Goal: Task Accomplishment & Management: Use online tool/utility

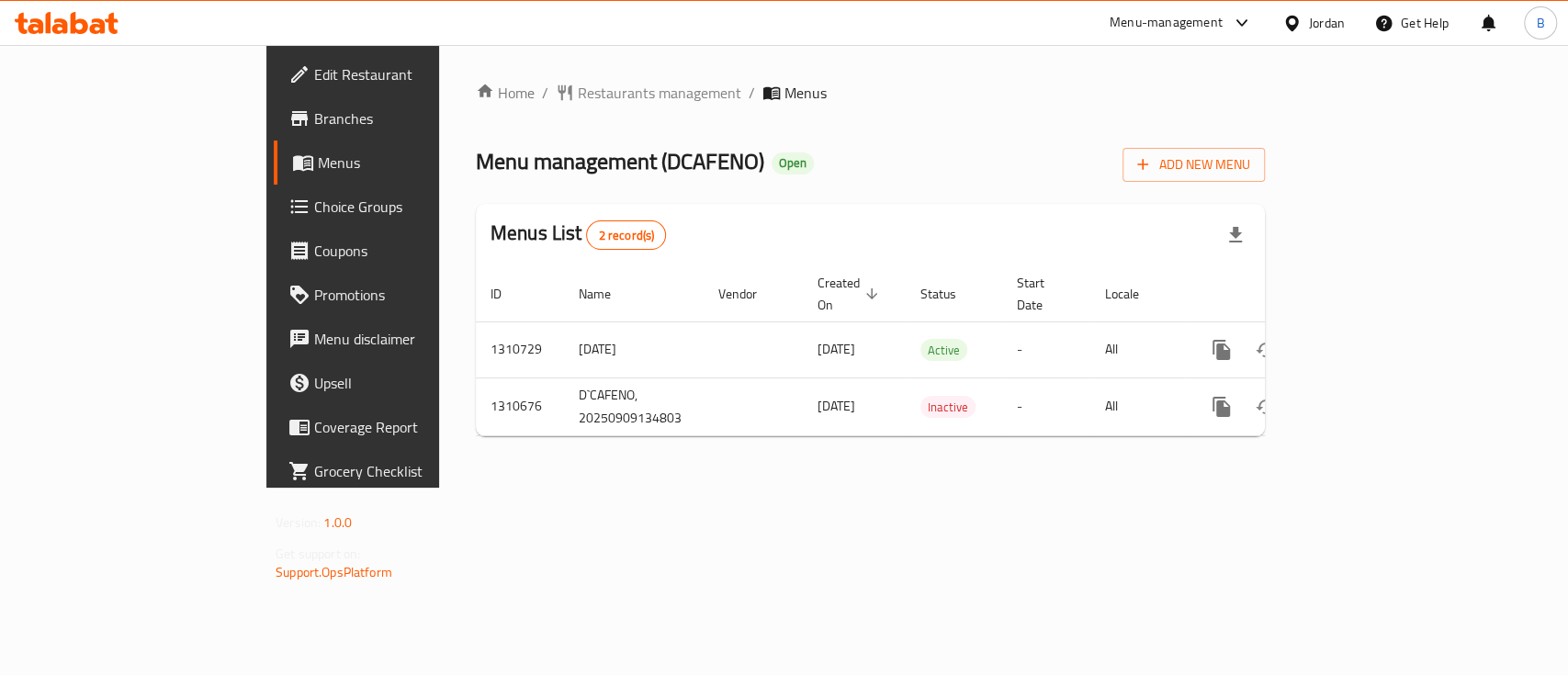
click at [314, 195] on span "Choice Groups" at bounding box center [413, 206] width 199 height 22
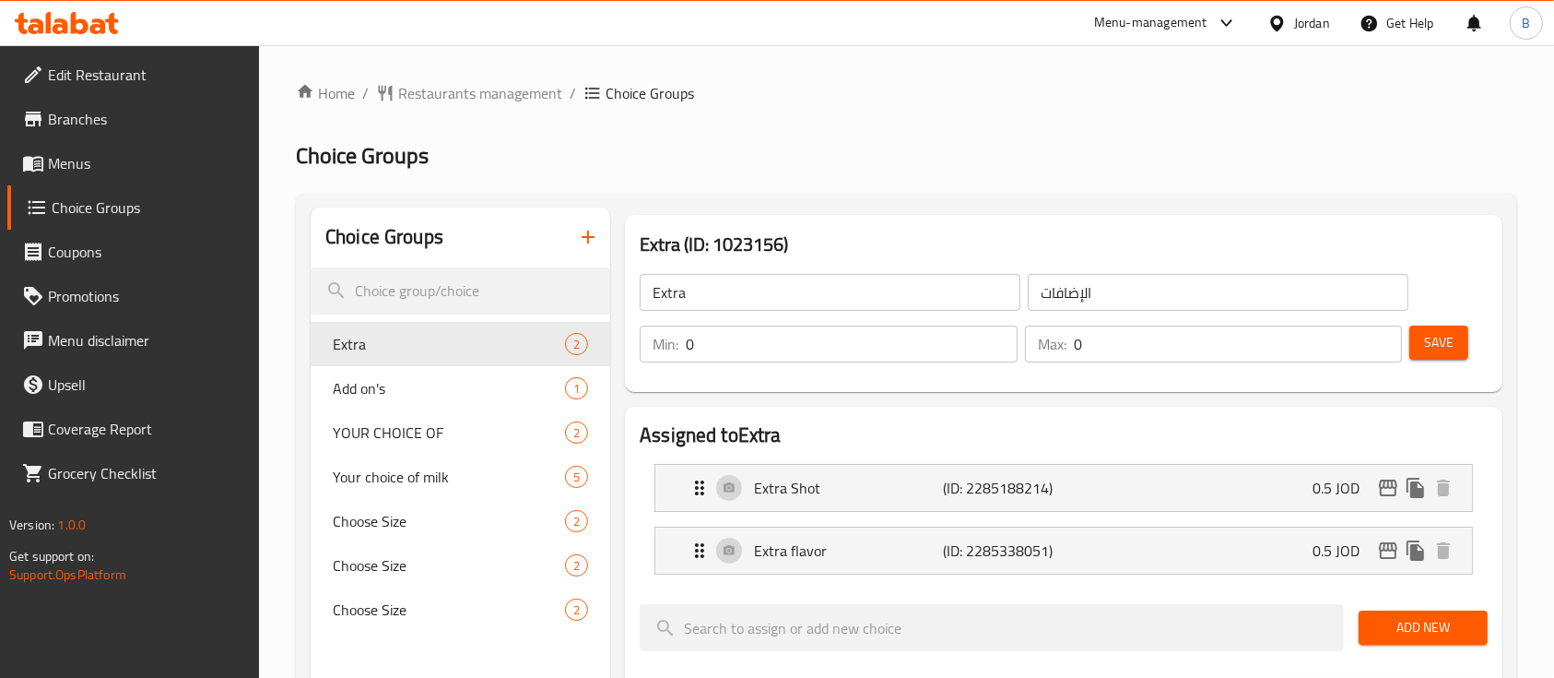
scroll to position [123, 0]
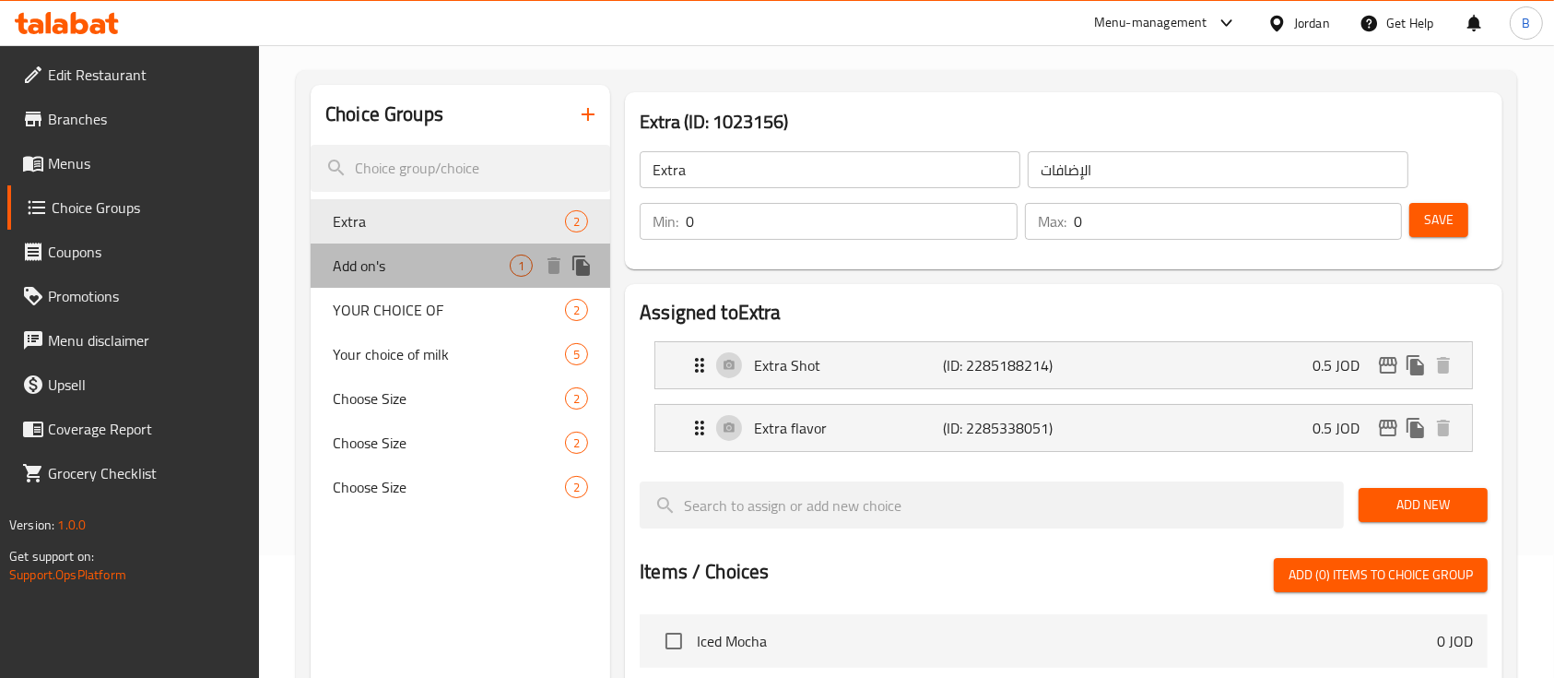
click at [382, 273] on span "Add on's" at bounding box center [421, 265] width 177 height 22
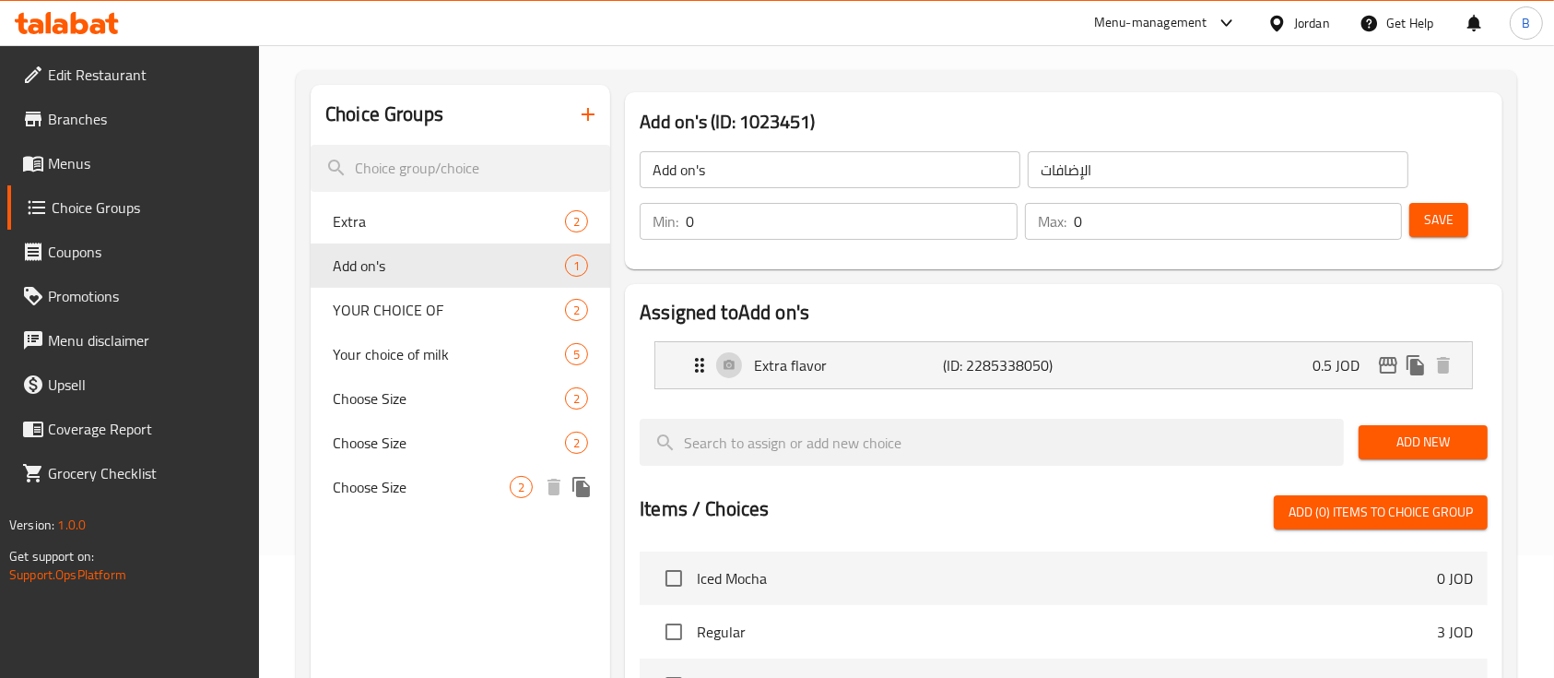
click at [413, 489] on span "Choose Size" at bounding box center [421, 487] width 177 height 22
type input "Choose Size"
type input "اختر الحجم"
type input "1"
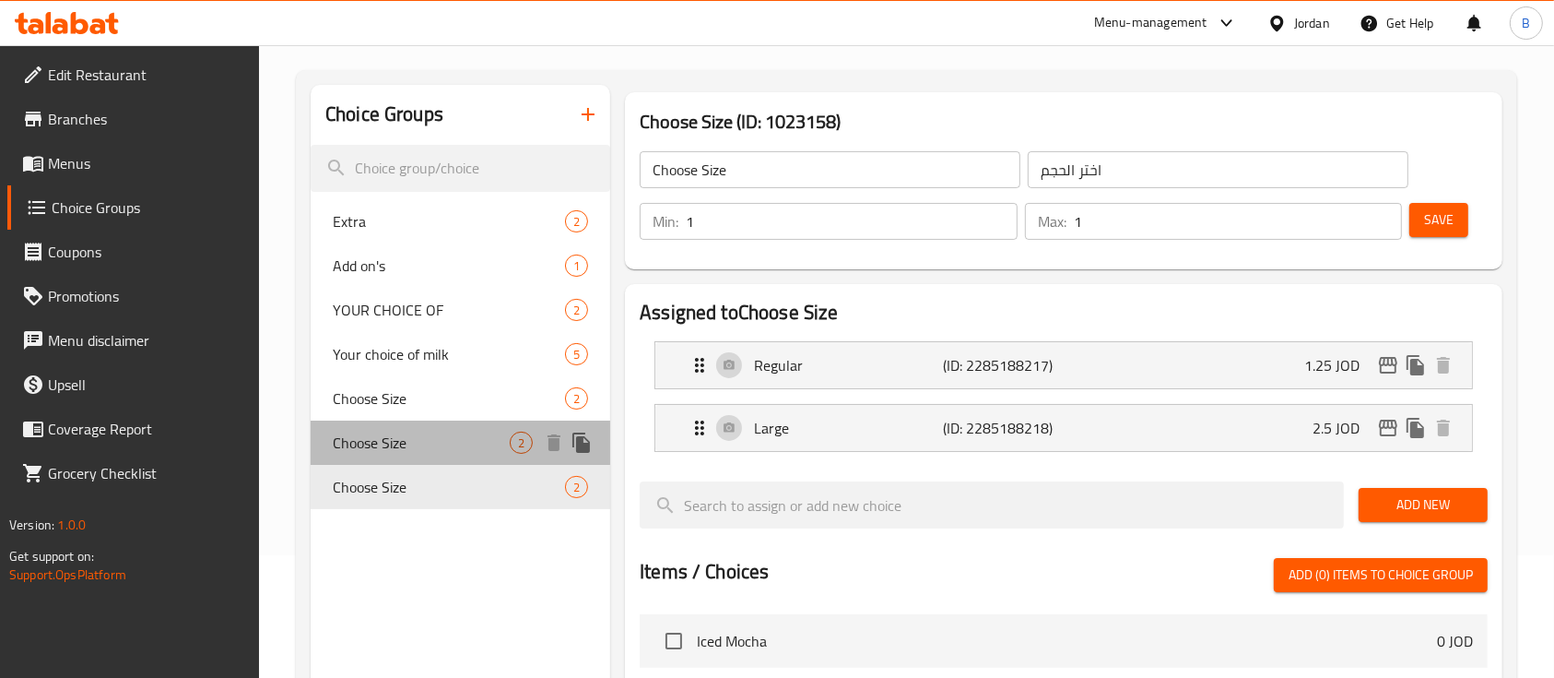
click at [413, 440] on span "Choose Size" at bounding box center [421, 442] width 177 height 22
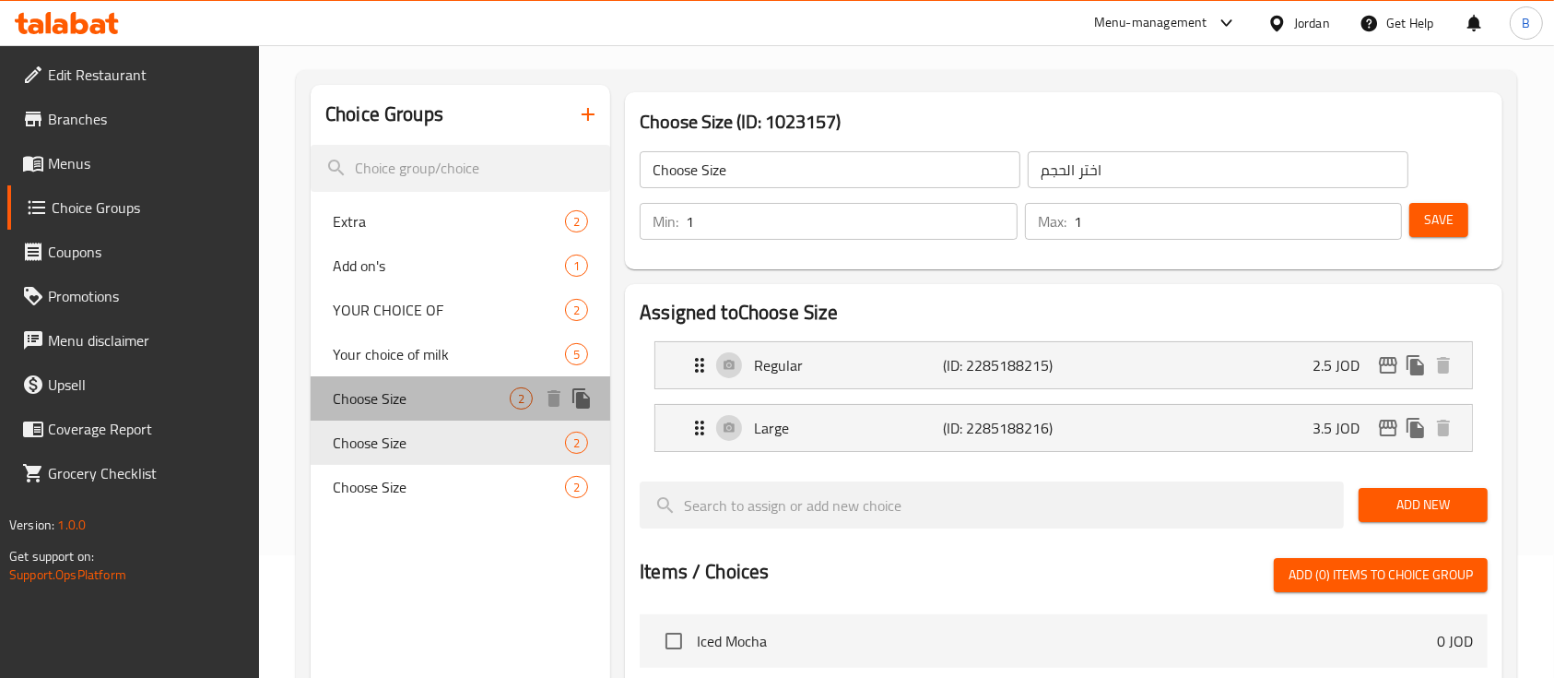
click at [396, 394] on span "Choose Size" at bounding box center [421, 398] width 177 height 22
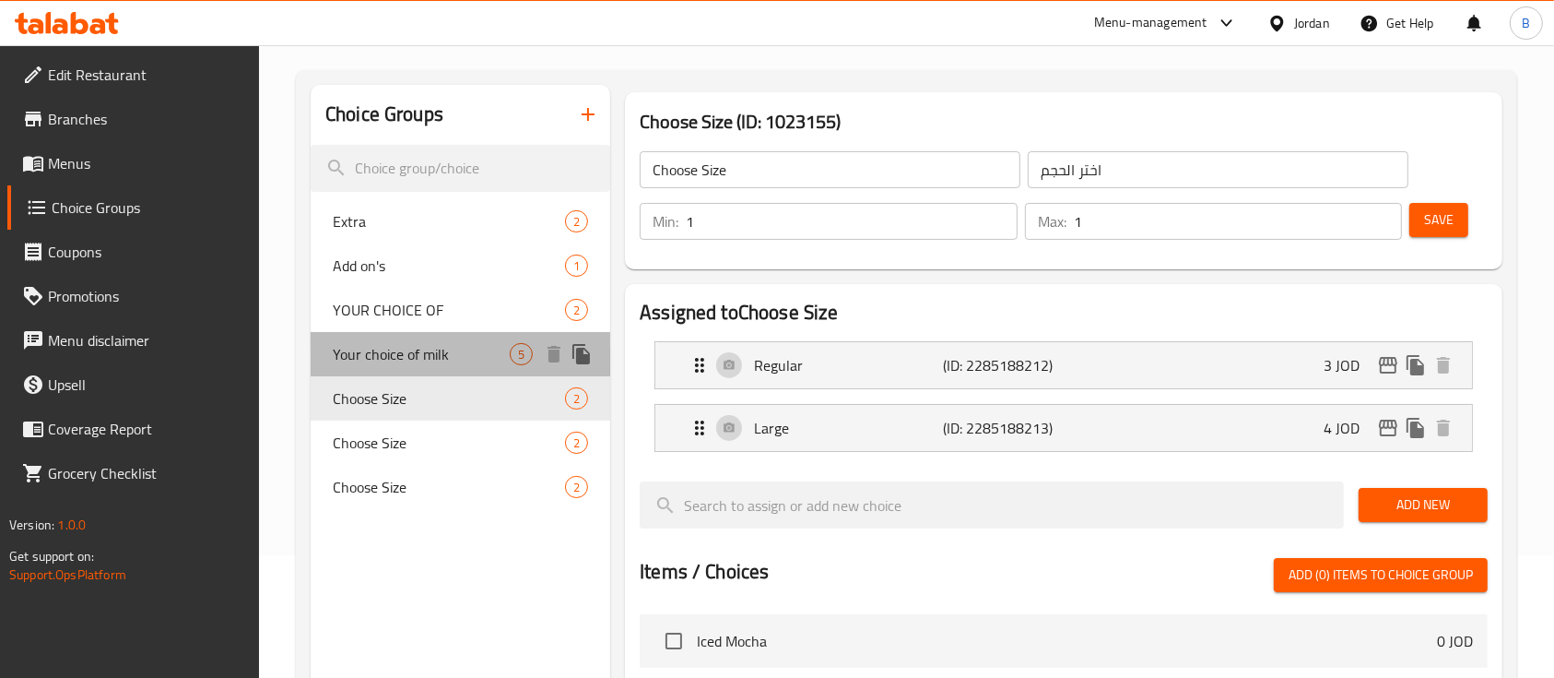
click at [405, 367] on div "Your choice of milk 5" at bounding box center [461, 354] width 300 height 44
type input "Your choice of milk"
type input "اختيارك من الحليب"
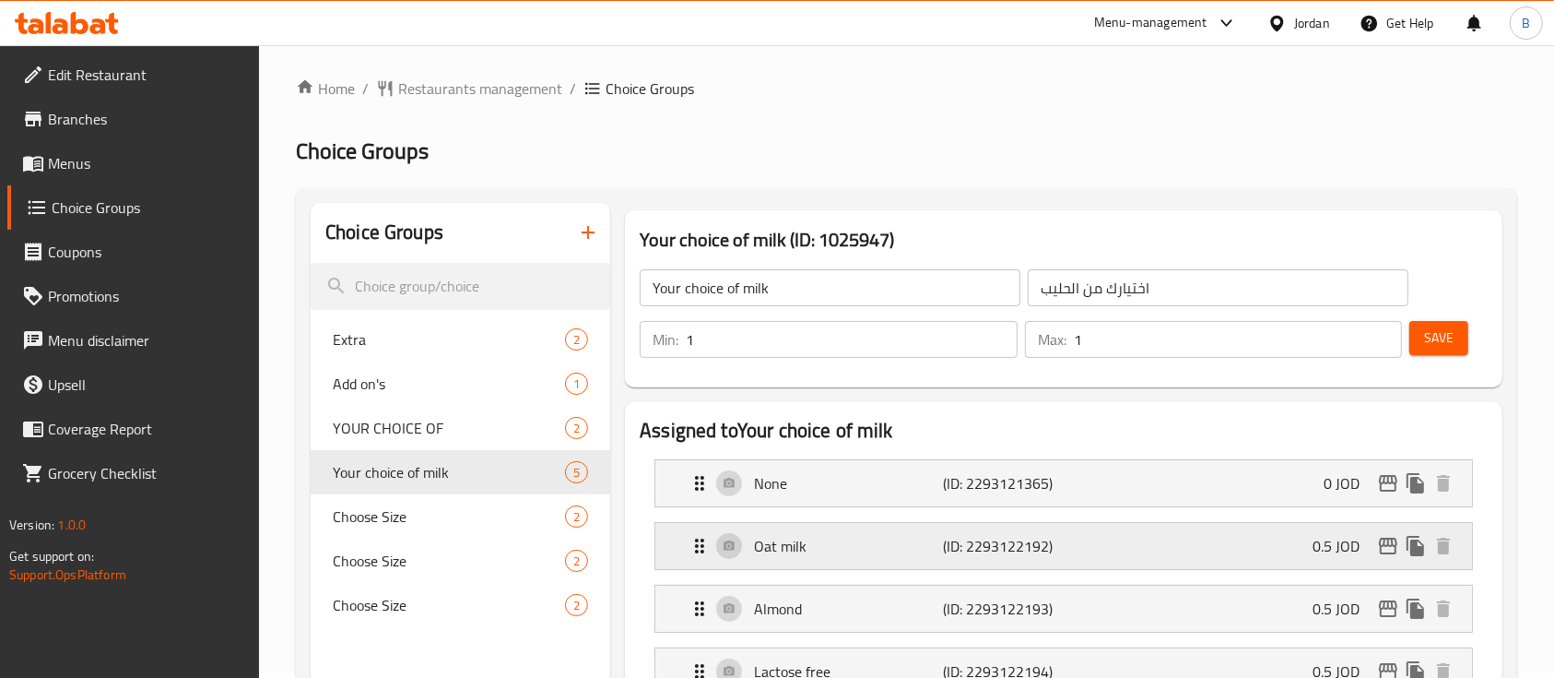
scroll to position [0, 0]
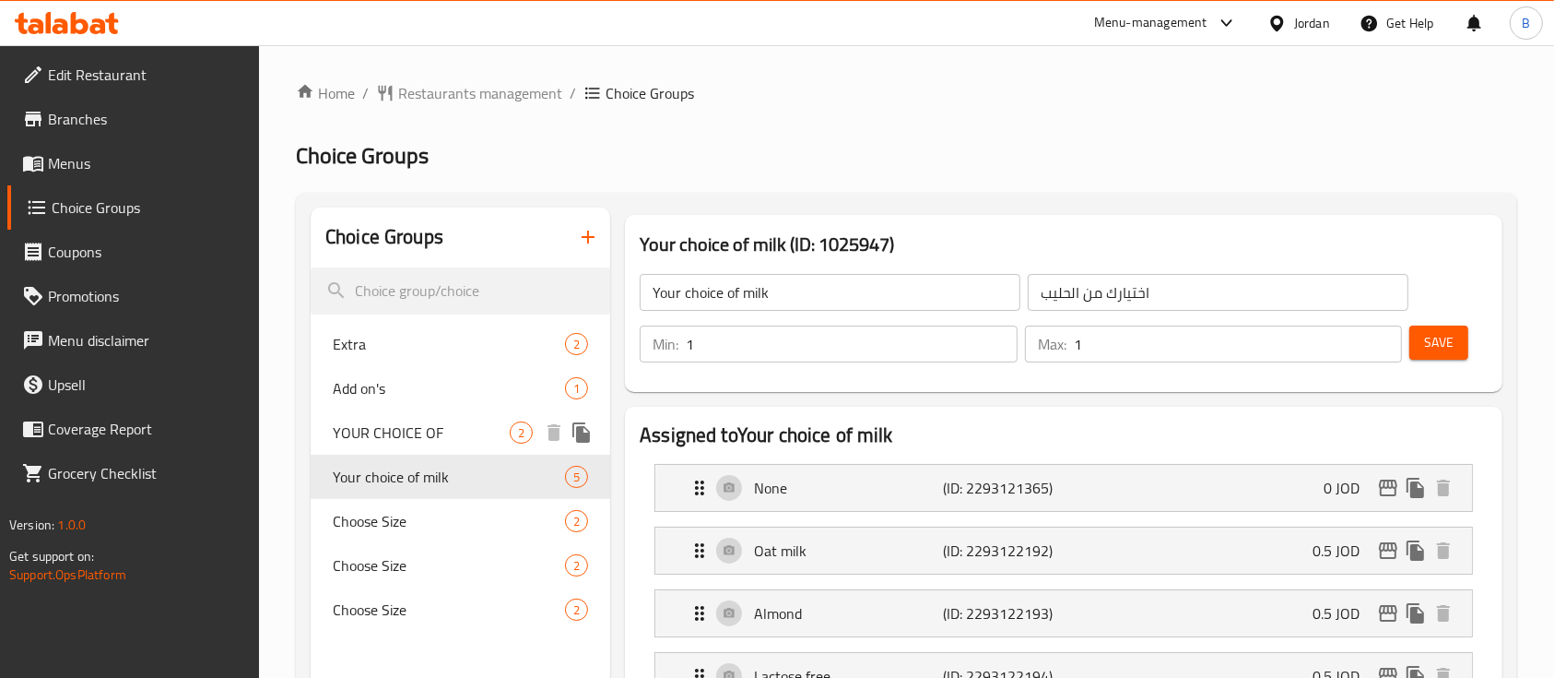
click at [406, 439] on span "YOUR CHOICE OF" at bounding box center [421, 432] width 177 height 22
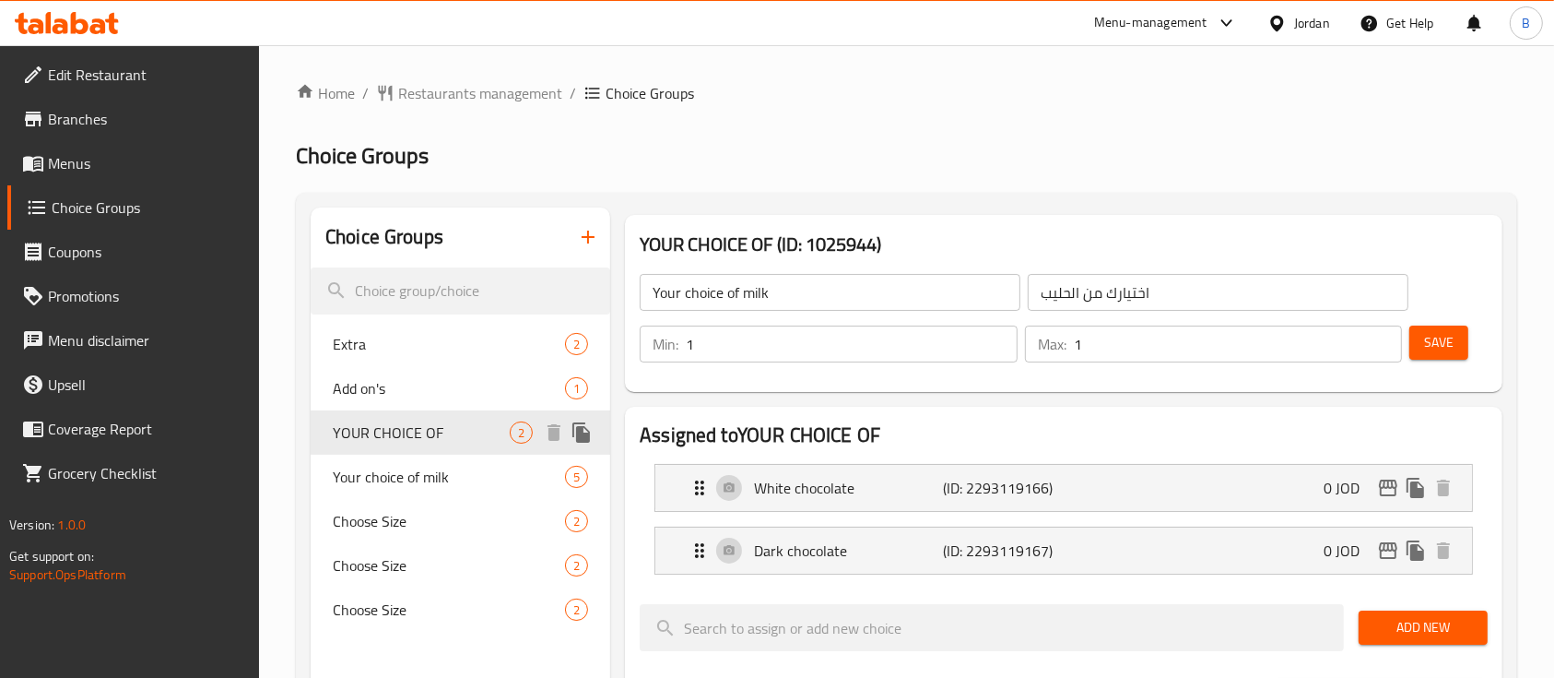
type input "YOUR CHOICE OF"
type input "اختيارك من"
click at [389, 399] on div "Add on's 1" at bounding box center [461, 388] width 300 height 44
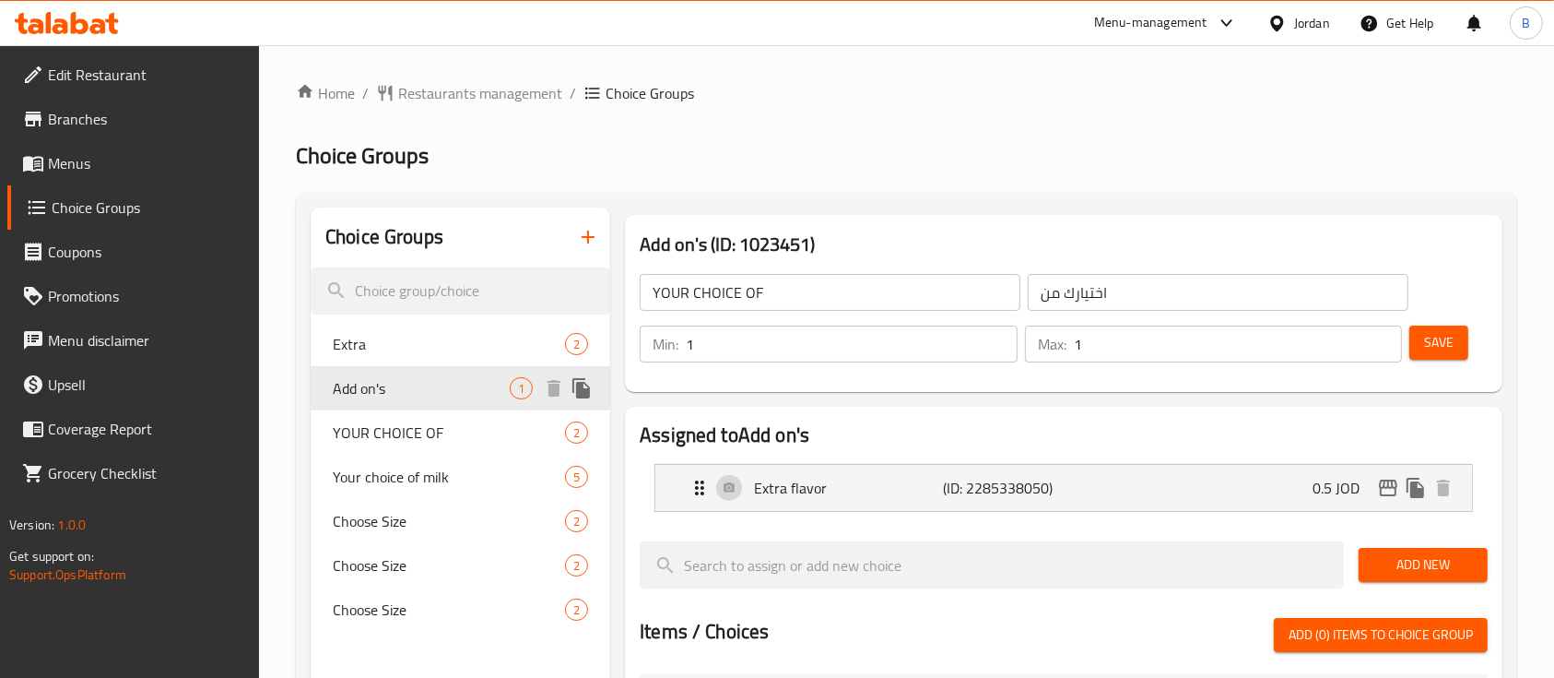
type input "Add on's"
type input "الإضافات"
type input "0"
click at [355, 353] on span "Extra" at bounding box center [421, 344] width 177 height 22
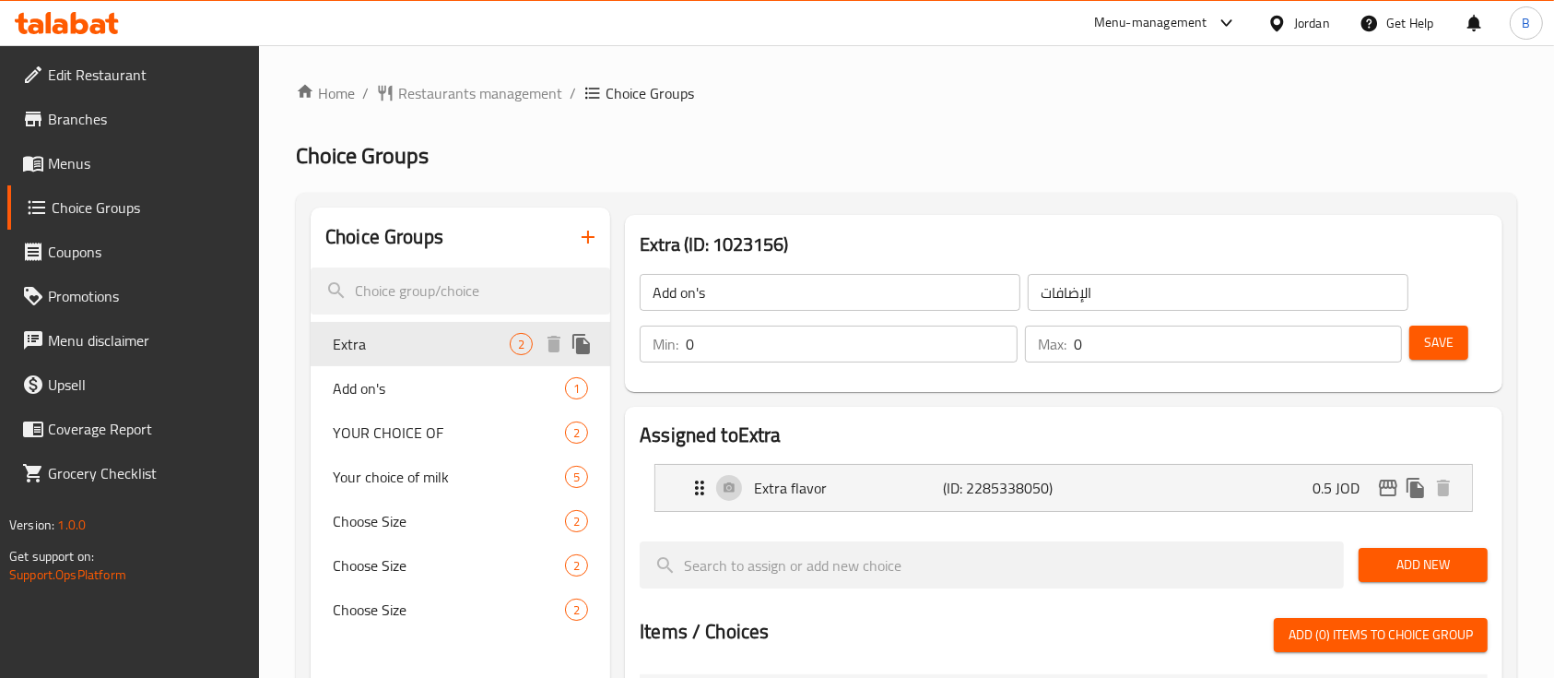
type input "Extra"
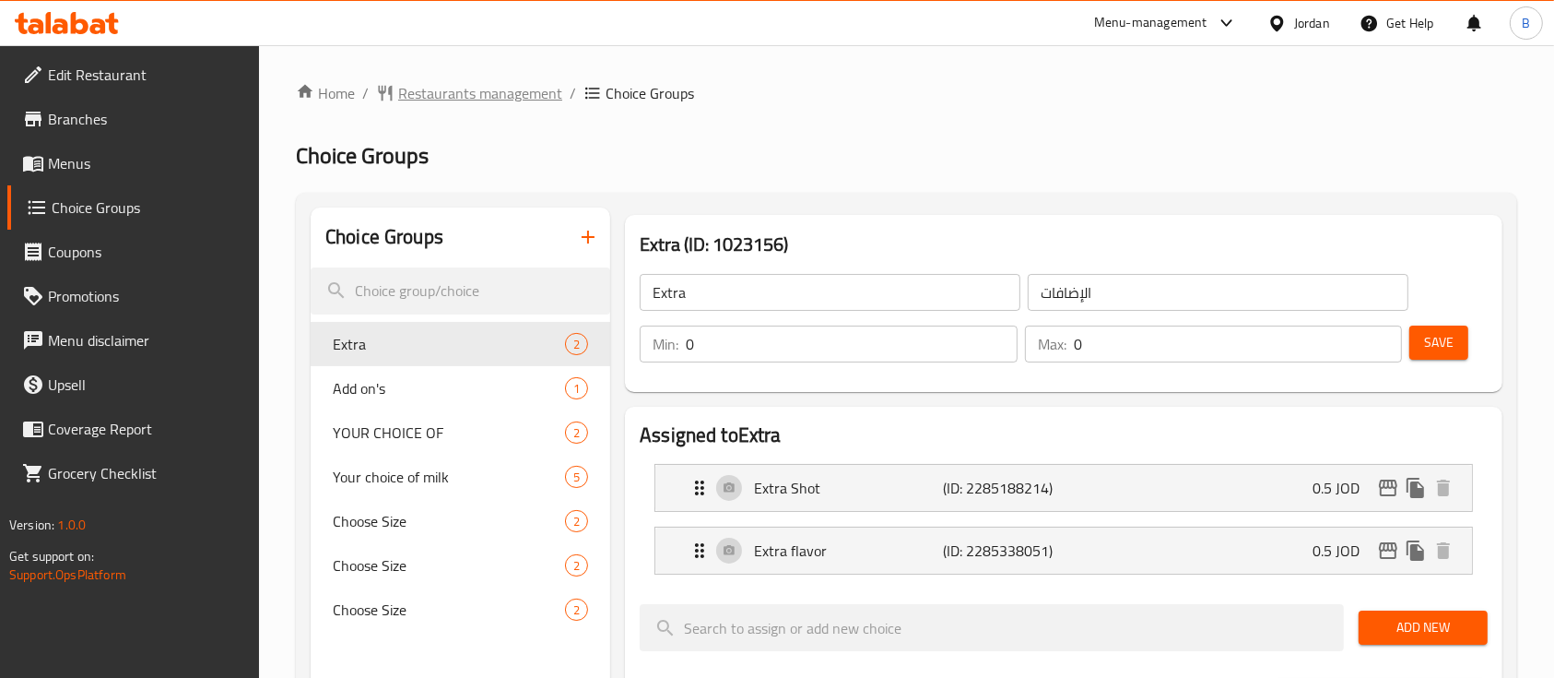
click at [474, 82] on span "Restaurants management" at bounding box center [480, 93] width 164 height 22
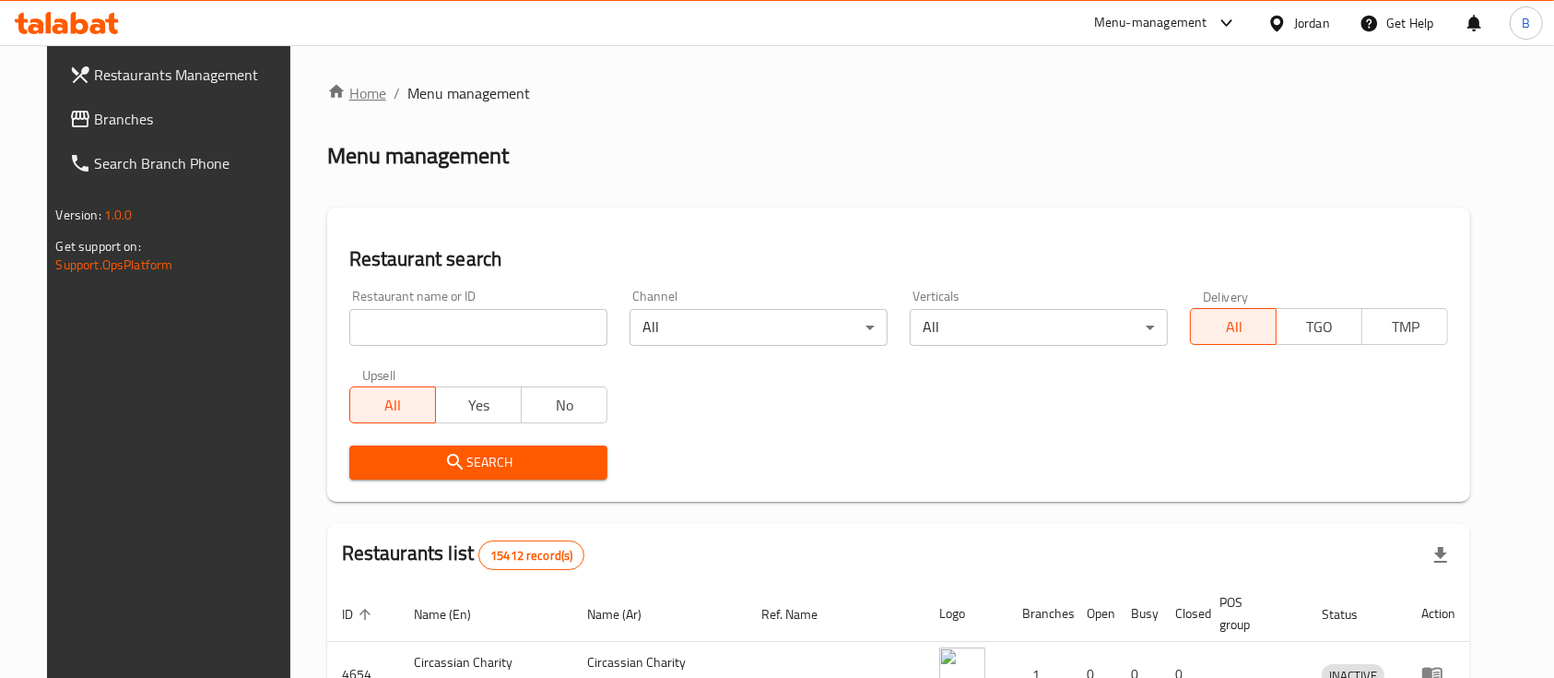
click at [337, 96] on link "Home" at bounding box center [356, 93] width 59 height 22
